Goal: Find specific page/section: Find specific page/section

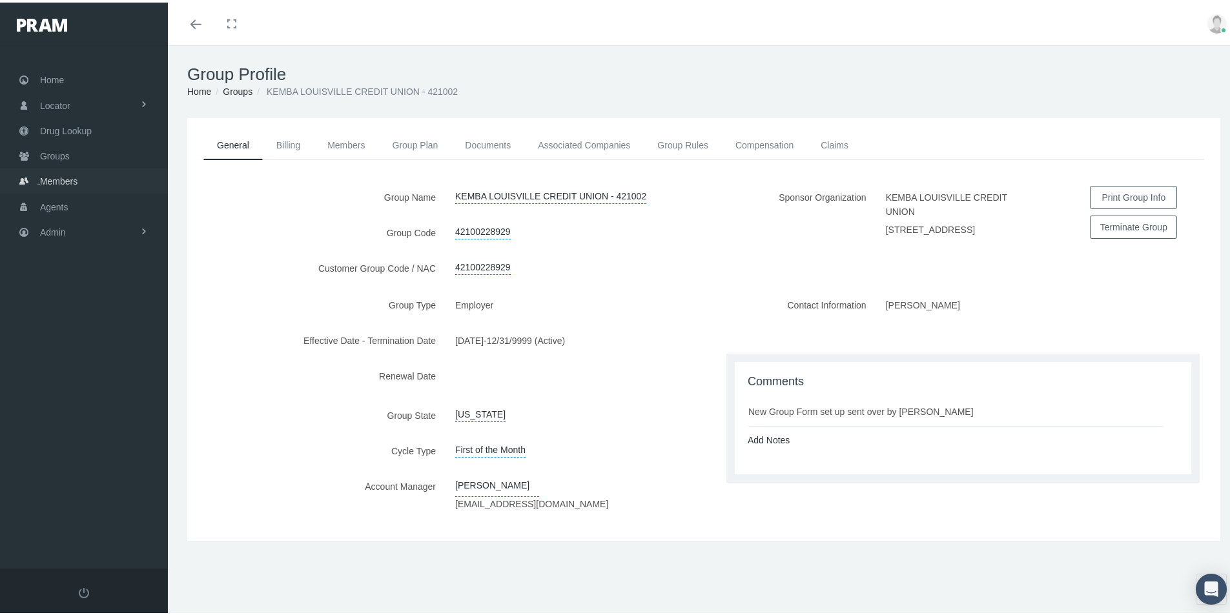
click at [56, 183] on span "Members" at bounding box center [58, 179] width 37 height 25
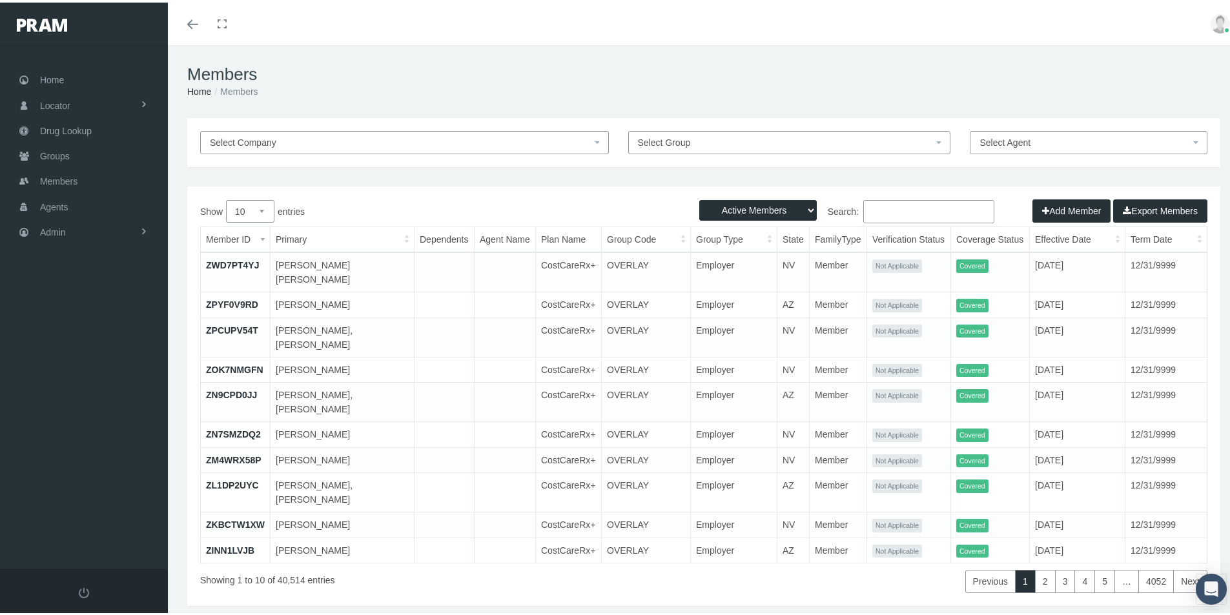
click at [865, 209] on input "Search:" at bounding box center [928, 209] width 131 height 23
paste input "41000000197"
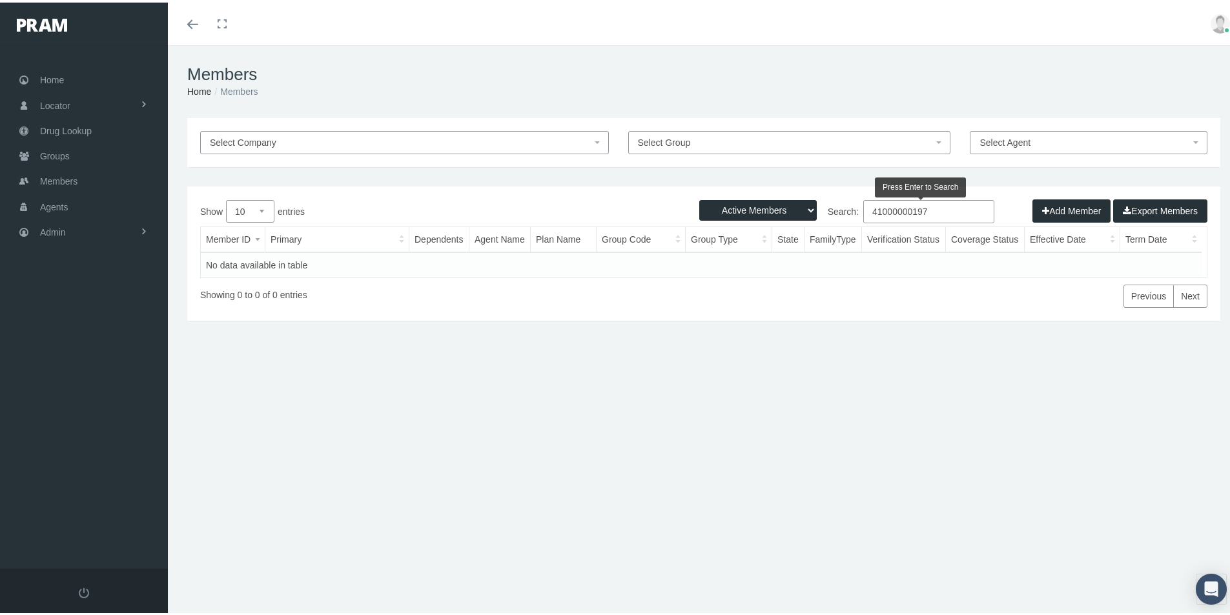
type input "41000000197"
click at [797, 210] on select "Active Members Terminated Members Active & Terminated" at bounding box center [758, 208] width 118 height 21
select select "3"
click at [699, 198] on select "Active Members Terminated Members Active & Terminated" at bounding box center [758, 208] width 118 height 21
click at [891, 211] on input "41000000197" at bounding box center [928, 209] width 131 height 23
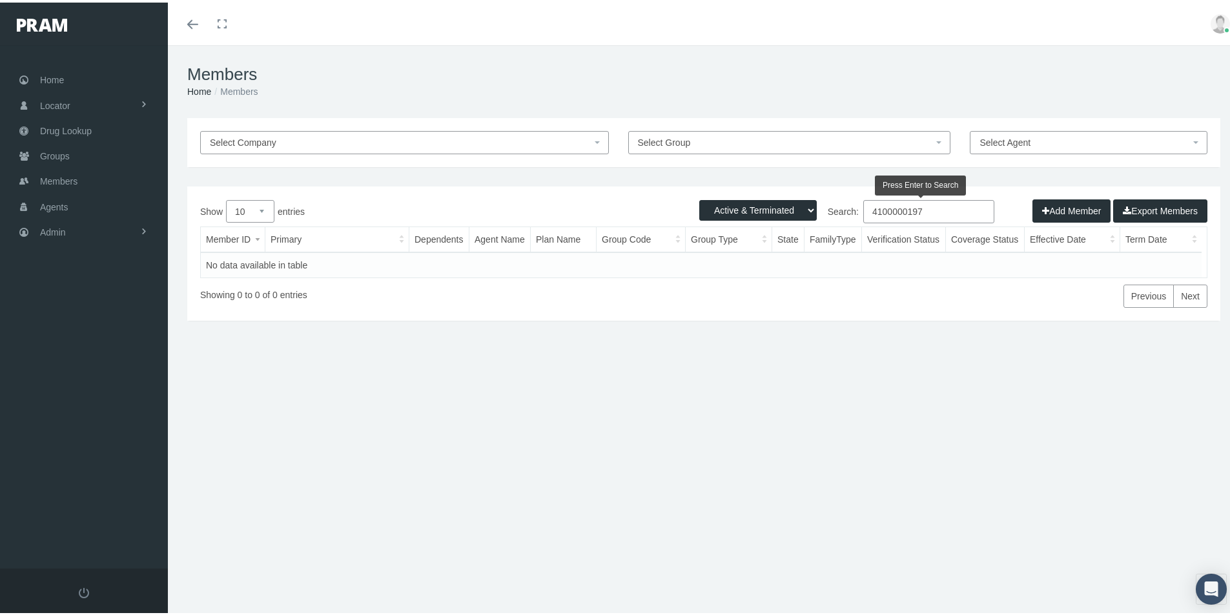
click at [932, 210] on input "4100000197" at bounding box center [928, 209] width 131 height 23
drag, startPoint x: 919, startPoint y: 208, endPoint x: 844, endPoint y: 223, distance: 77.1
click at [844, 223] on div "Search: 4100000197" at bounding box center [956, 211] width 504 height 26
type input "4100000197"
click at [54, 156] on span "Groups" at bounding box center [55, 153] width 30 height 25
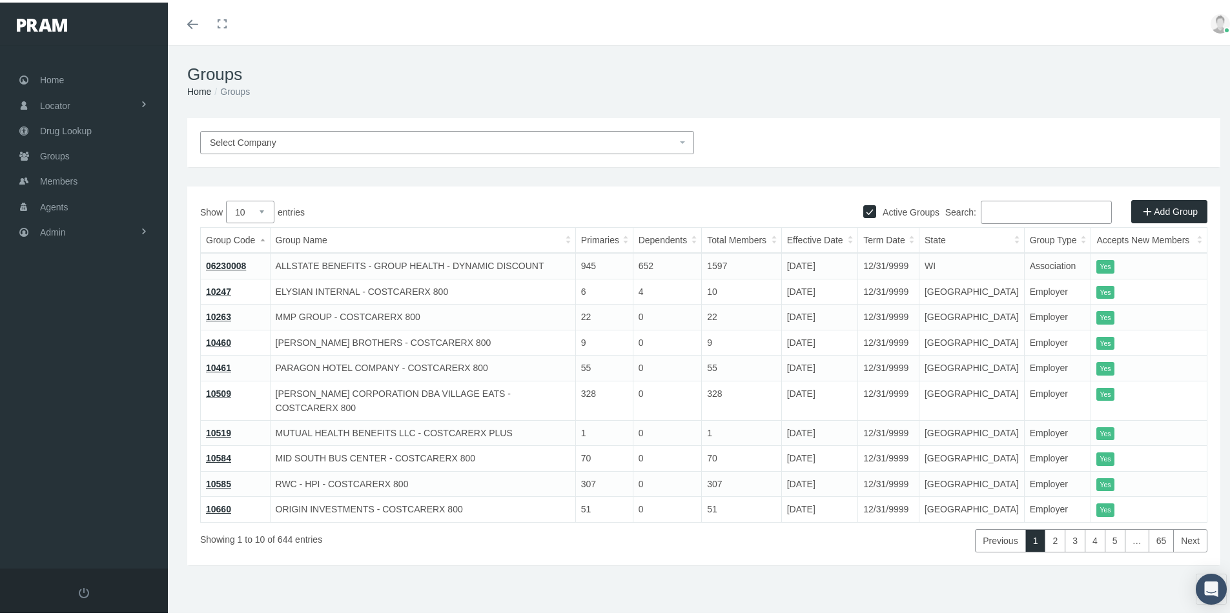
click at [989, 209] on input "Search:" at bounding box center [1046, 209] width 131 height 23
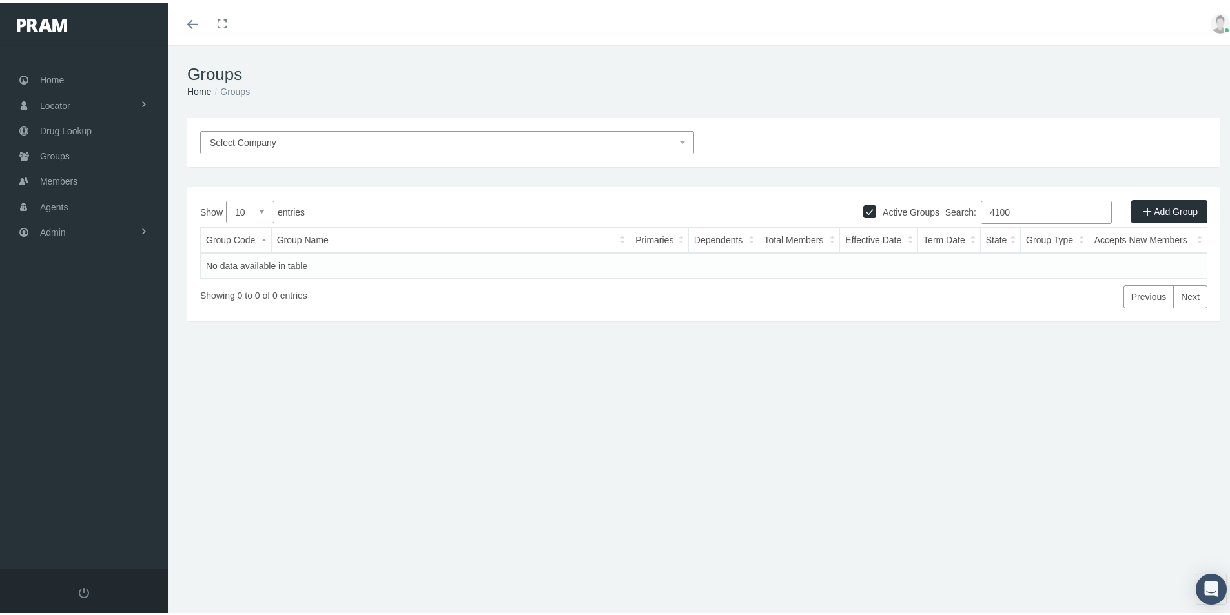
drag, startPoint x: 1007, startPoint y: 212, endPoint x: 968, endPoint y: 219, distance: 40.0
click at [968, 219] on label "Search: 4100" at bounding box center [1028, 209] width 167 height 23
type input "C"
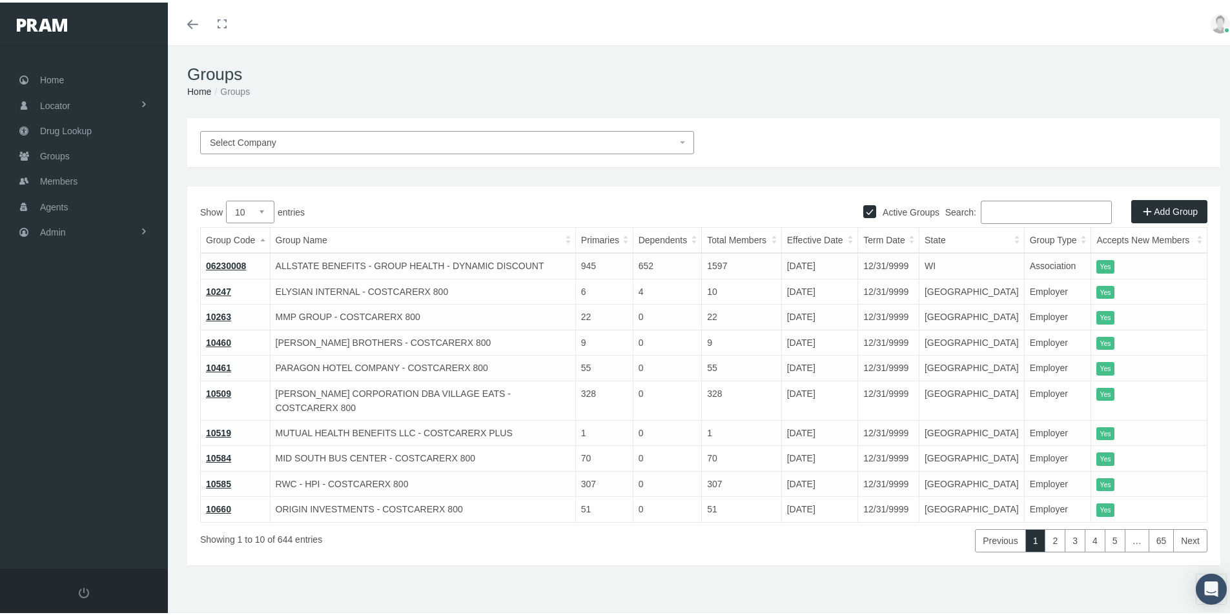
click at [987, 210] on input "Search:" at bounding box center [1046, 209] width 131 height 23
paste input "41000000197"
type input "41000000197"
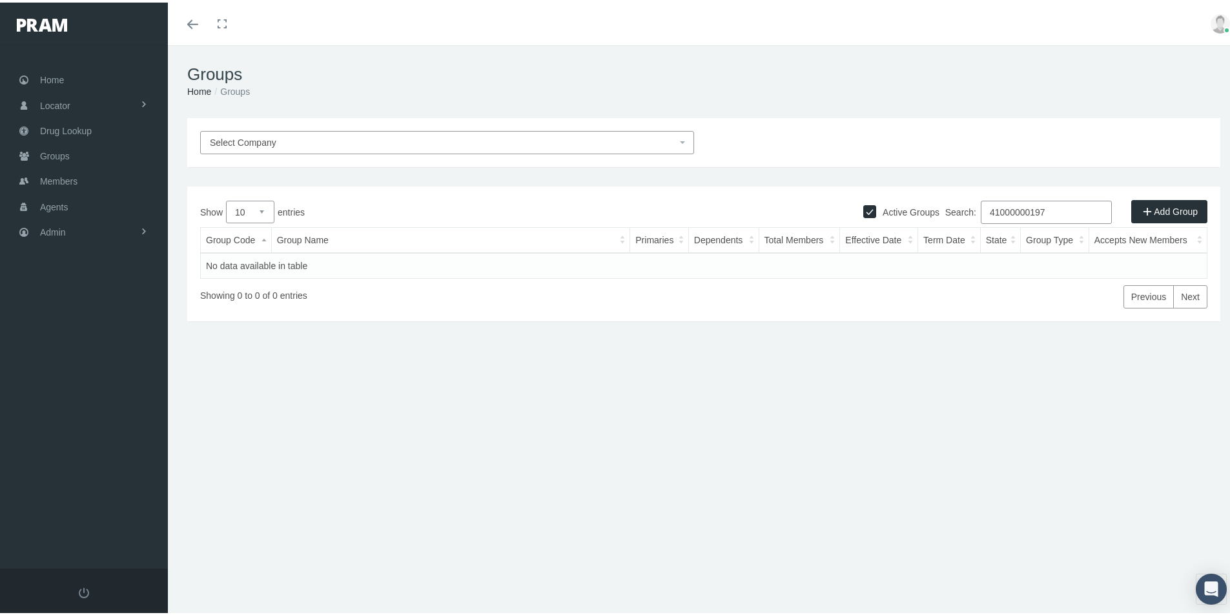
drag, startPoint x: 1041, startPoint y: 210, endPoint x: 941, endPoint y: 227, distance: 100.8
click at [951, 220] on label "Search: 41000000197" at bounding box center [1028, 209] width 167 height 23
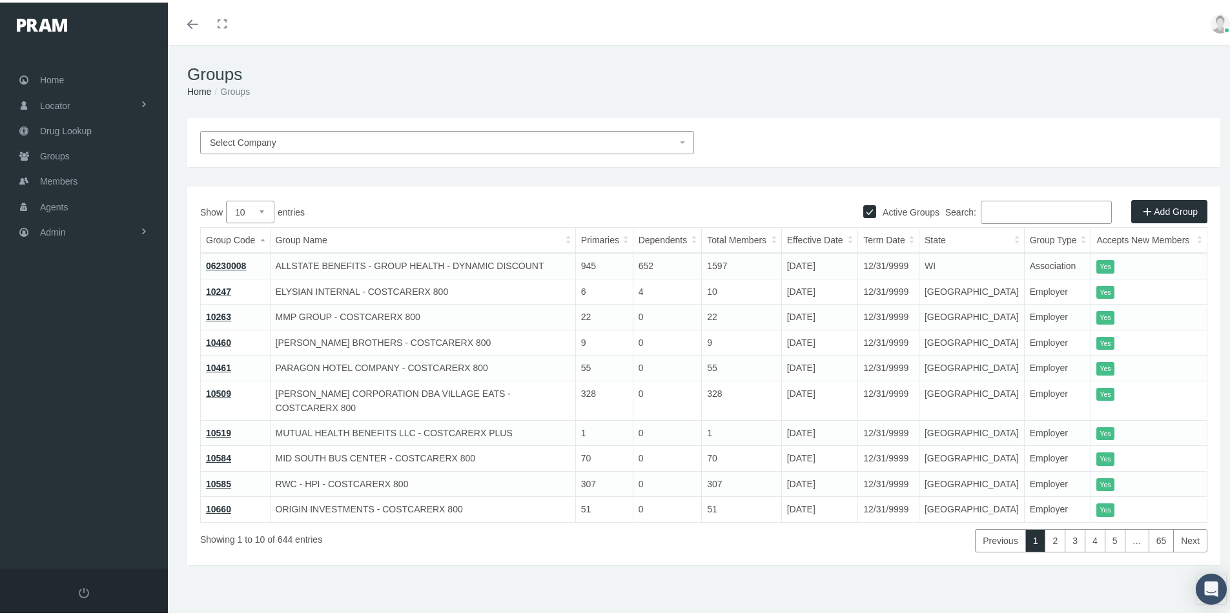
click at [480, 587] on div "Select Company Active Groups Add Group Show 10 25 50 100 entries Search: Group …" at bounding box center [704, 359] width 1072 height 486
click at [404, 570] on div "Select Company Active Groups Add Group Show 10 25 50 100 entries Search: Group …" at bounding box center [704, 359] width 1072 height 486
drag, startPoint x: 550, startPoint y: 535, endPoint x: 503, endPoint y: 529, distance: 47.5
click at [550, 535] on div "Showing 1 to 10 of 644 entries" at bounding box center [410, 535] width 420 height 30
drag, startPoint x: 624, startPoint y: 579, endPoint x: 654, endPoint y: 528, distance: 58.8
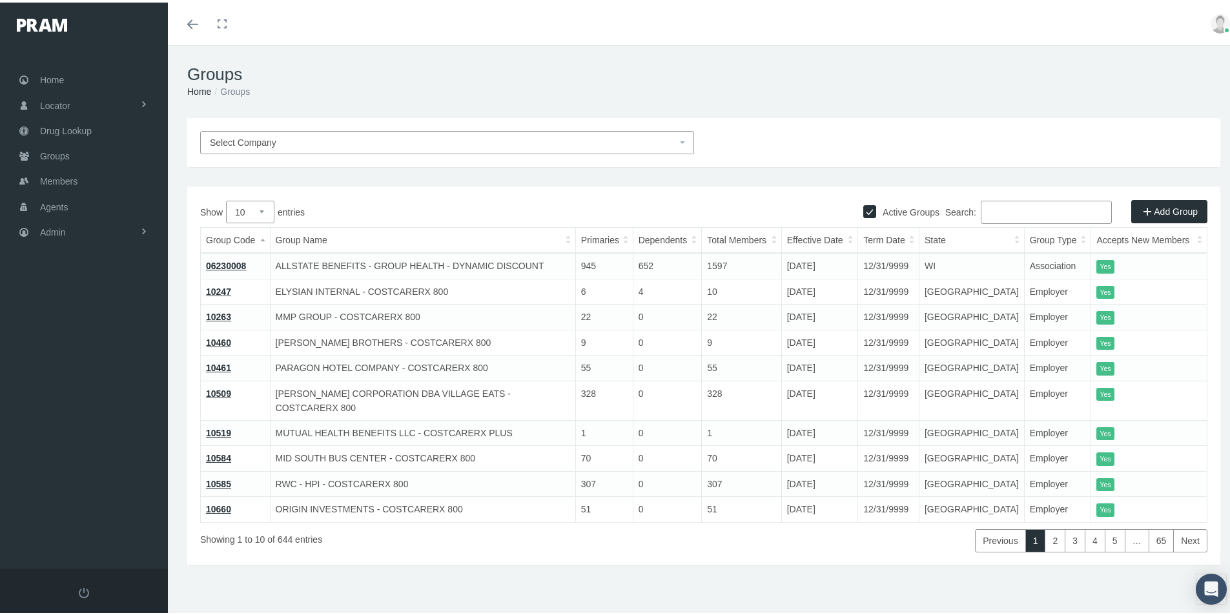
click at [622, 577] on div "Select Company Active Groups Add Group Show 10 25 50 100 entries Search: Group …" at bounding box center [704, 359] width 1072 height 486
